Goal: Find specific page/section: Find specific page/section

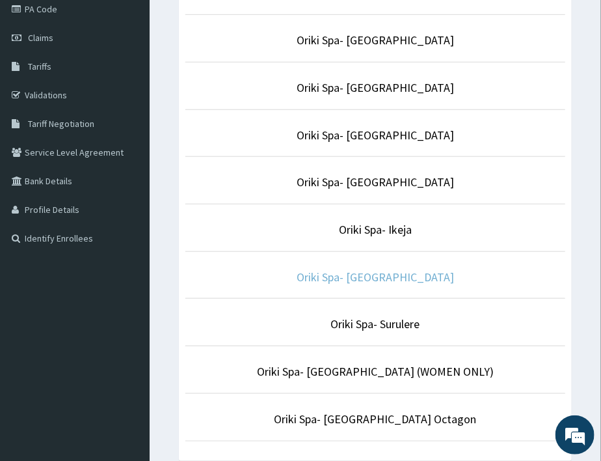
scroll to position [163, 0]
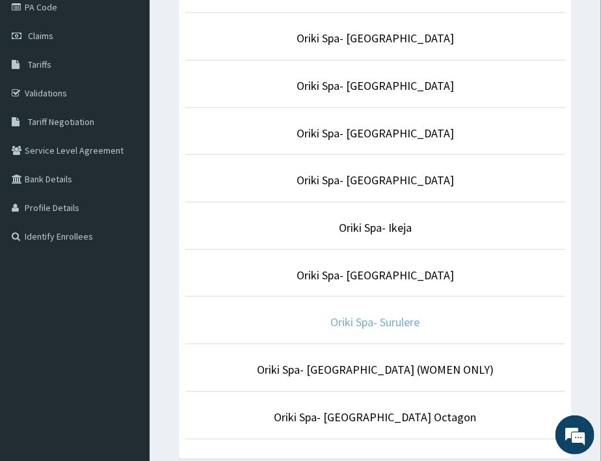
click at [391, 322] on link "Oriki Spa- Surulere" at bounding box center [375, 321] width 89 height 15
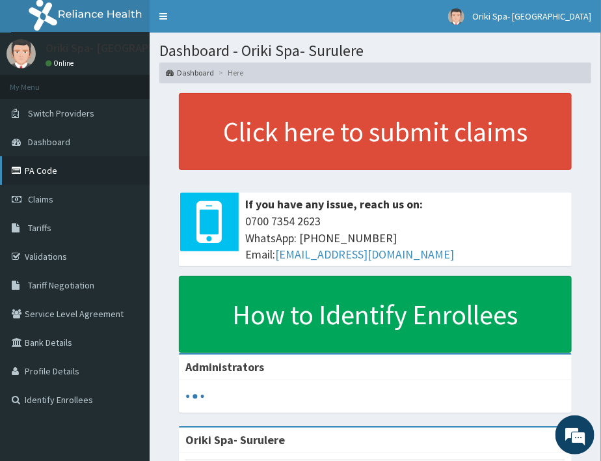
click at [49, 168] on link "PA Code" at bounding box center [75, 170] width 150 height 29
